Goal: Navigation & Orientation: Find specific page/section

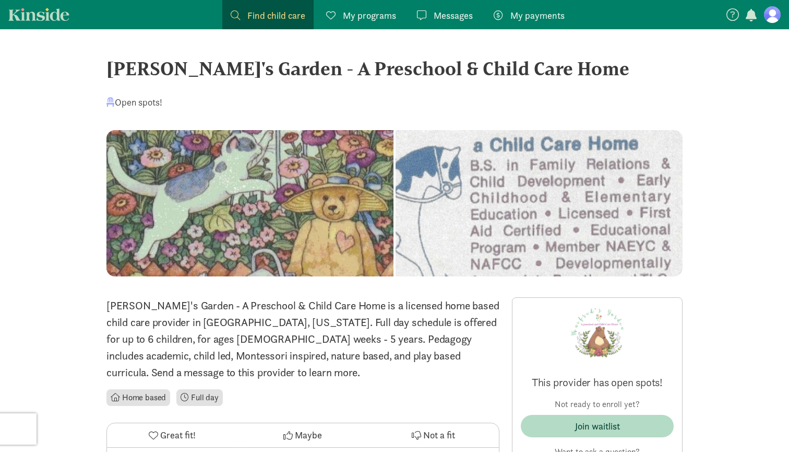
click at [48, 10] on link "Kinside" at bounding box center [38, 14] width 61 height 13
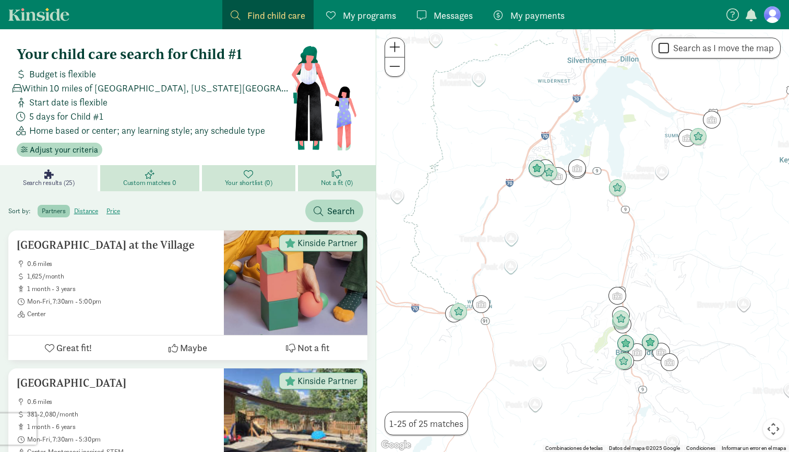
click at [772, 15] on figure at bounding box center [772, 14] width 17 height 17
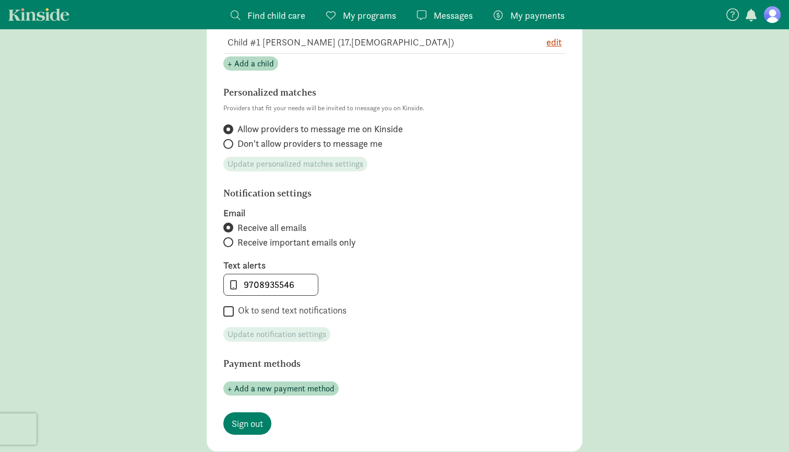
scroll to position [127, 0]
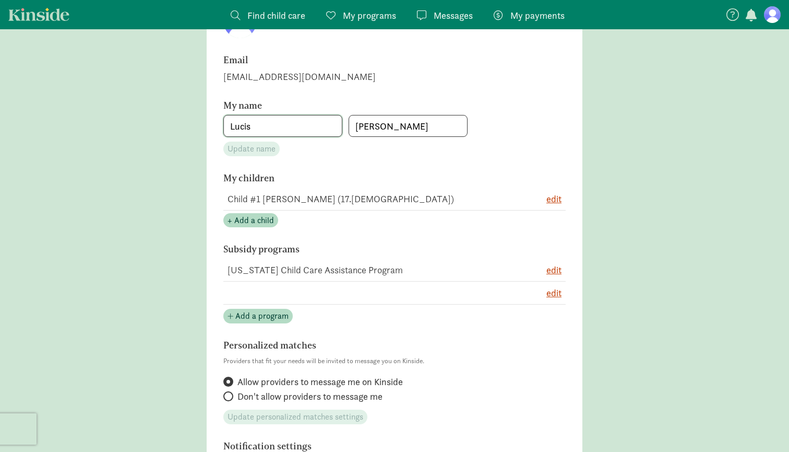
click at [260, 116] on input "Lucis" at bounding box center [283, 125] width 118 height 21
click at [260, 121] on input "Lucis" at bounding box center [283, 125] width 118 height 21
click at [539, 10] on span "My payments" at bounding box center [538, 15] width 54 height 14
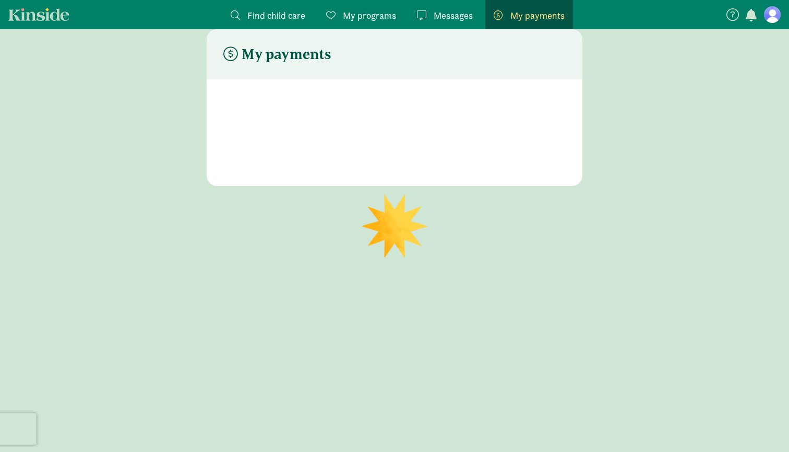
scroll to position [84, 0]
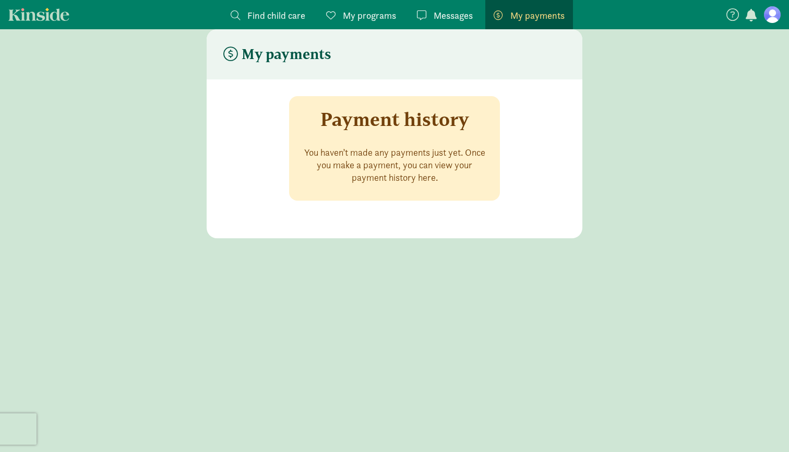
click at [754, 14] on span "button" at bounding box center [751, 15] width 11 height 13
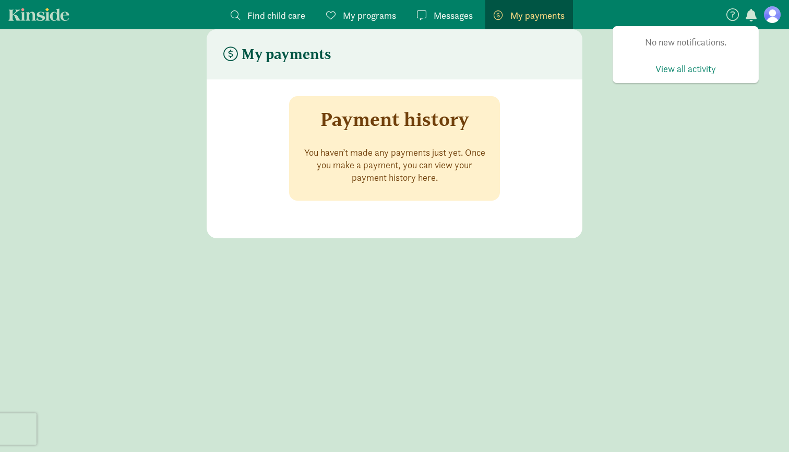
click at [726, 16] on button at bounding box center [733, 13] width 15 height 15
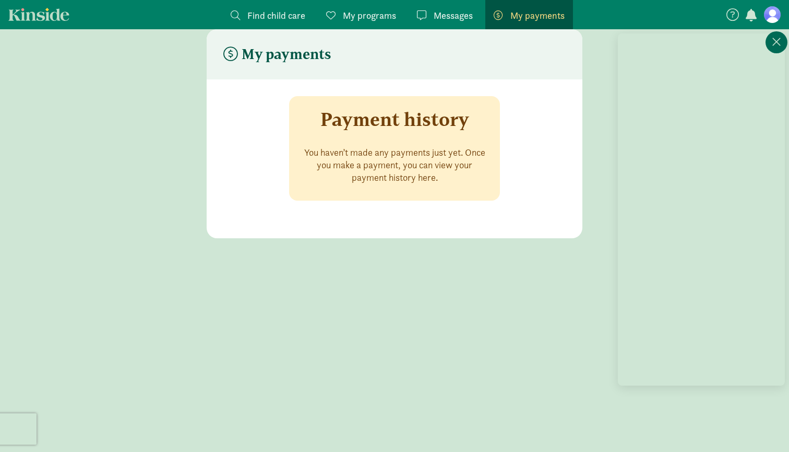
click at [779, 43] on icon at bounding box center [776, 42] width 9 height 13
click at [775, 20] on figure at bounding box center [772, 14] width 17 height 17
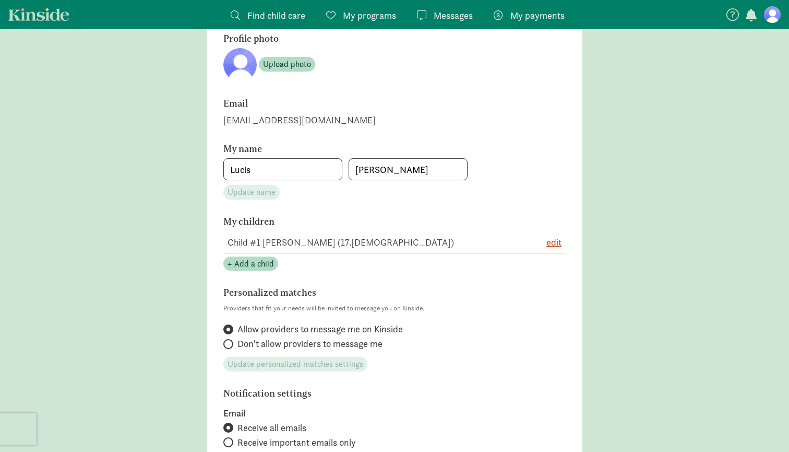
click at [239, 68] on figure at bounding box center [239, 64] width 33 height 33
click at [242, 39] on h6 "Profile photo" at bounding box center [366, 38] width 287 height 10
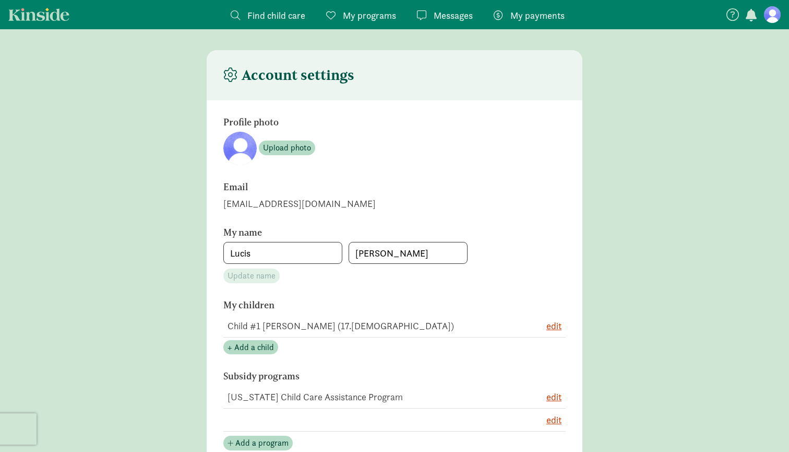
click at [45, 13] on link "Kinside" at bounding box center [38, 14] width 61 height 13
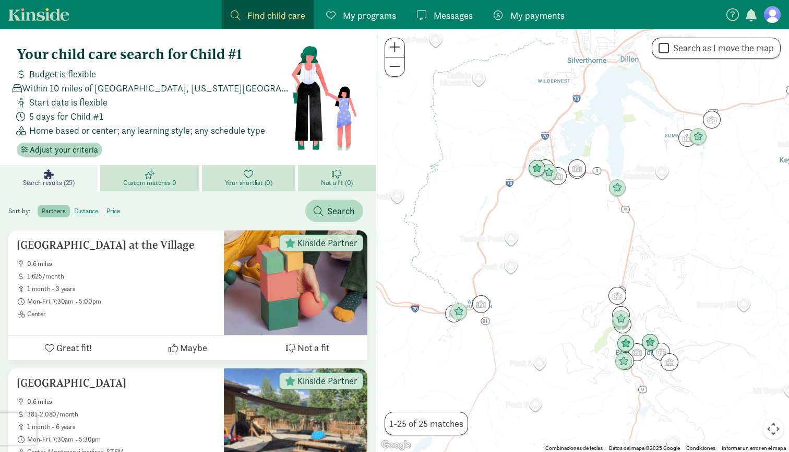
click at [359, 10] on span "My programs" at bounding box center [369, 15] width 53 height 14
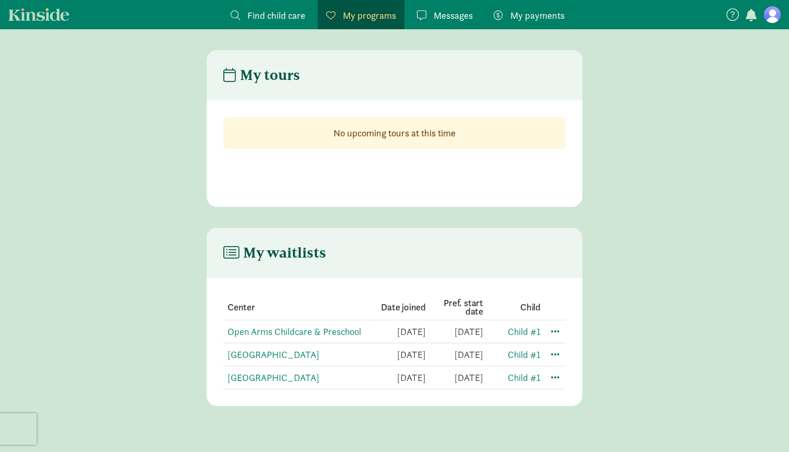
click at [459, 8] on link "Messages Messages" at bounding box center [445, 14] width 73 height 29
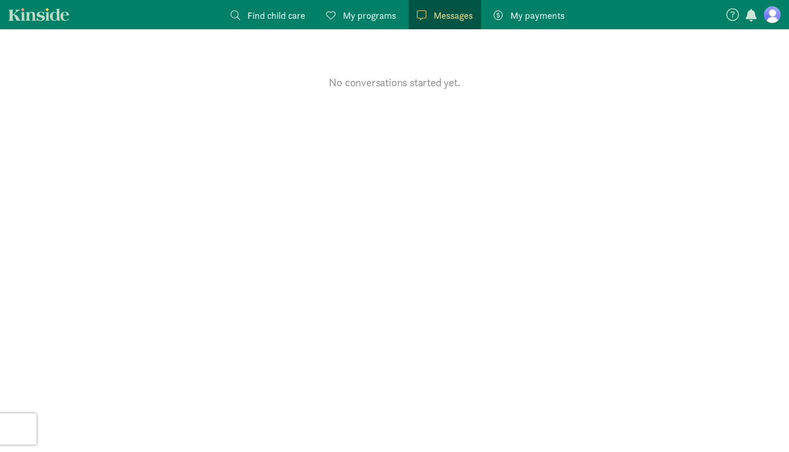
click at [378, 16] on span "My programs" at bounding box center [369, 15] width 53 height 14
